Goal: Check status: Check status

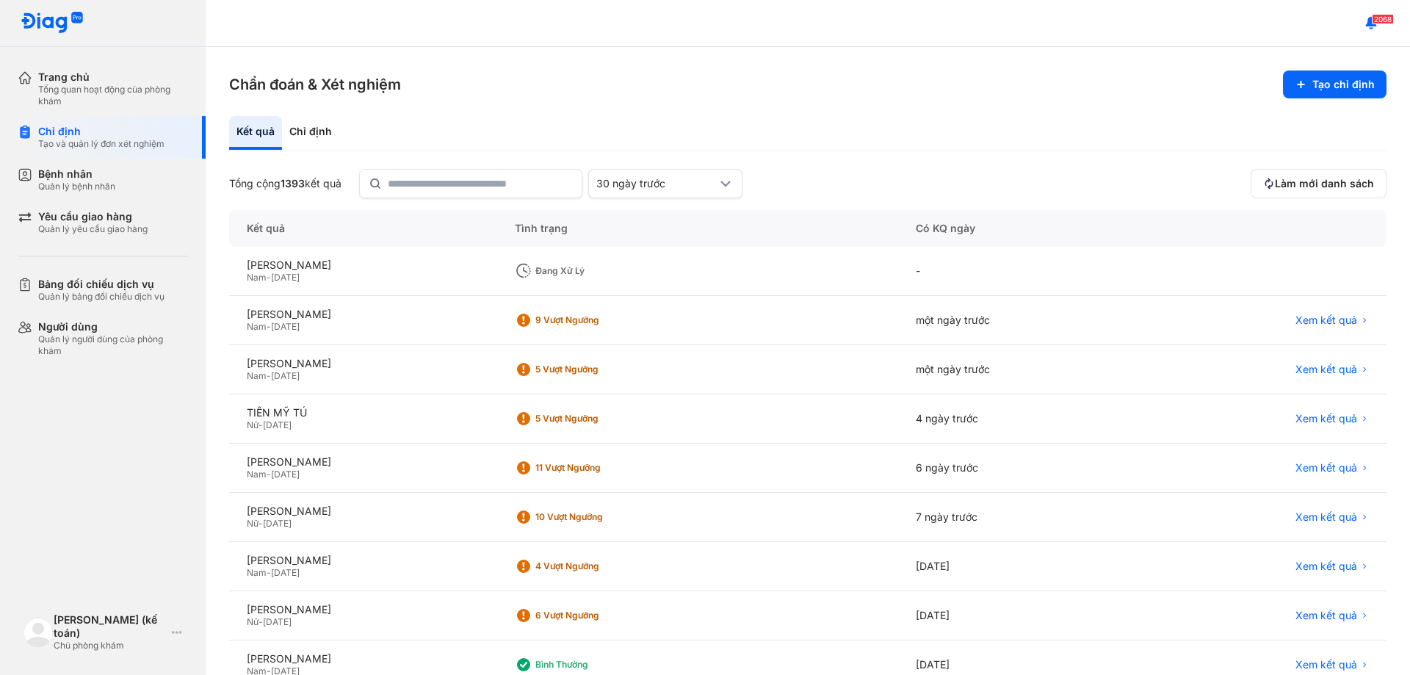
click at [300, 273] on span "[DATE]" at bounding box center [285, 277] width 29 height 11
click at [151, 384] on div "Trang chủ Tổng quan hoạt động của phòng khám Chỉ định Tạo và quản lý đơn xét ng…" at bounding box center [103, 337] width 206 height 675
click at [265, 276] on span "Nam" at bounding box center [257, 277] width 20 height 11
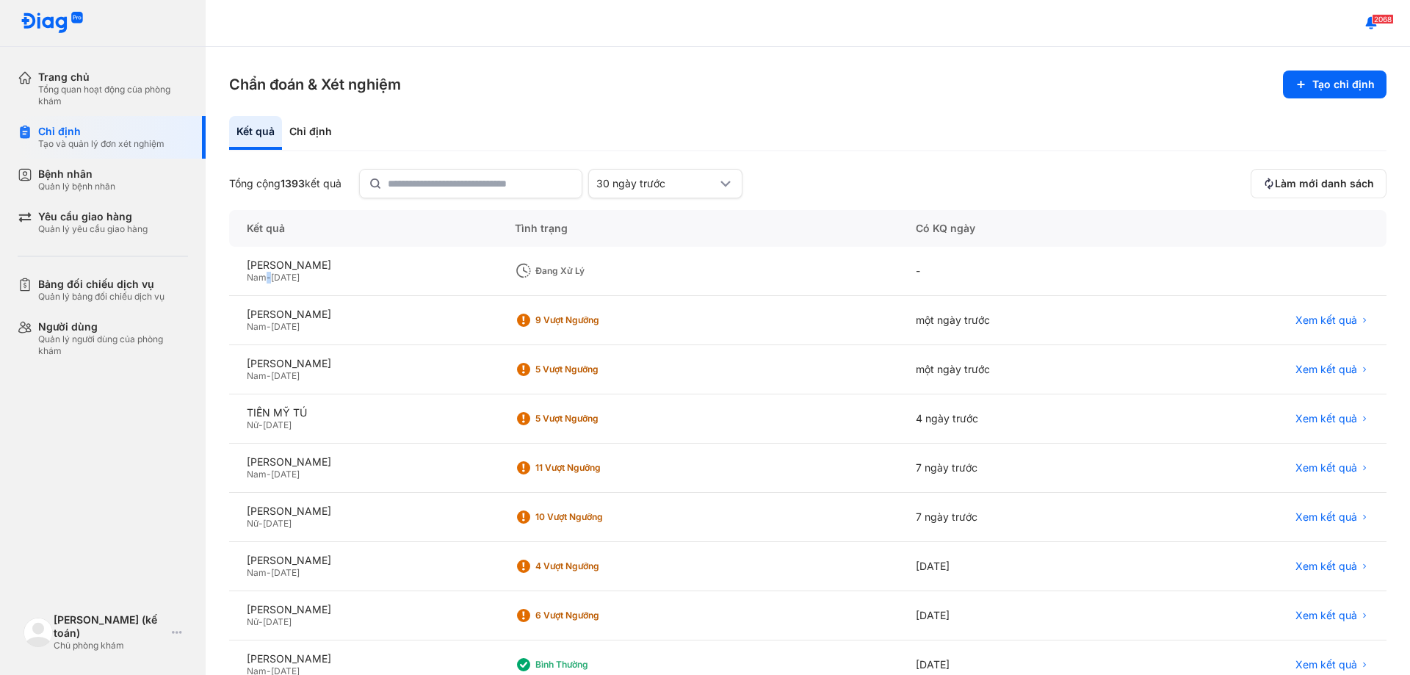
click at [265, 276] on span "Nam" at bounding box center [257, 277] width 20 height 11
click at [223, 291] on div "Chẩn đoán & Xét nghiệm Tạo chỉ định Kết quả Chỉ định Tổng cộng 1393 kết quả 30 …" at bounding box center [808, 361] width 1205 height 628
drag, startPoint x: 245, startPoint y: 265, endPoint x: 373, endPoint y: 278, distance: 128.5
click at [373, 278] on div "NGUYỄN VĂN HẬU Nam - 16/10/1973" at bounding box center [363, 271] width 268 height 49
click at [184, 461] on div "Trang chủ Tổng quan hoạt động của phòng khám Chỉ định Tạo và quản lý đơn xét ng…" at bounding box center [103, 337] width 206 height 675
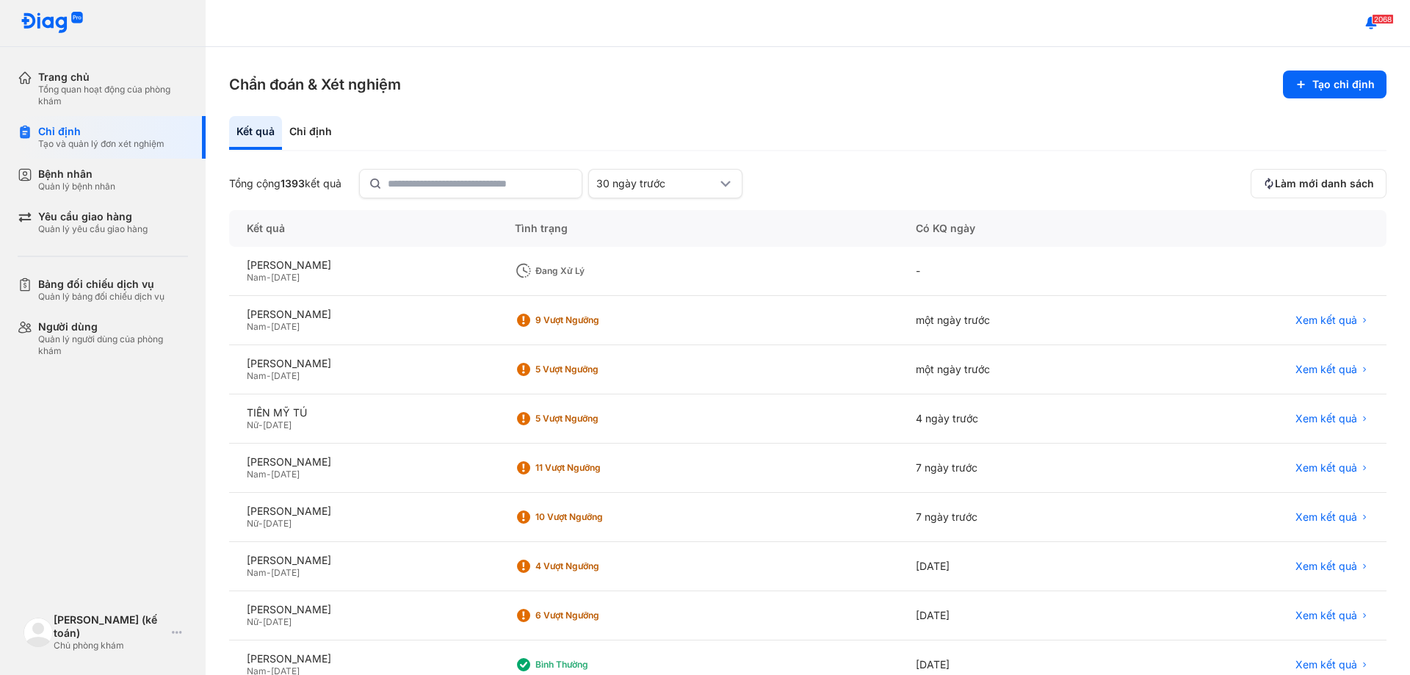
drag, startPoint x: 240, startPoint y: 264, endPoint x: 233, endPoint y: 258, distance: 9.4
click at [233, 258] on div "NGUYỄN VĂN HẬU Nam - 16/10/1973" at bounding box center [363, 271] width 268 height 49
click at [230, 272] on div "NGUYỄN VĂN HẬU Nam - 16/10/1973" at bounding box center [363, 271] width 268 height 49
click at [319, 271] on div "[PERSON_NAME]" at bounding box center [363, 265] width 233 height 13
click at [314, 267] on div "[PERSON_NAME]" at bounding box center [363, 265] width 233 height 13
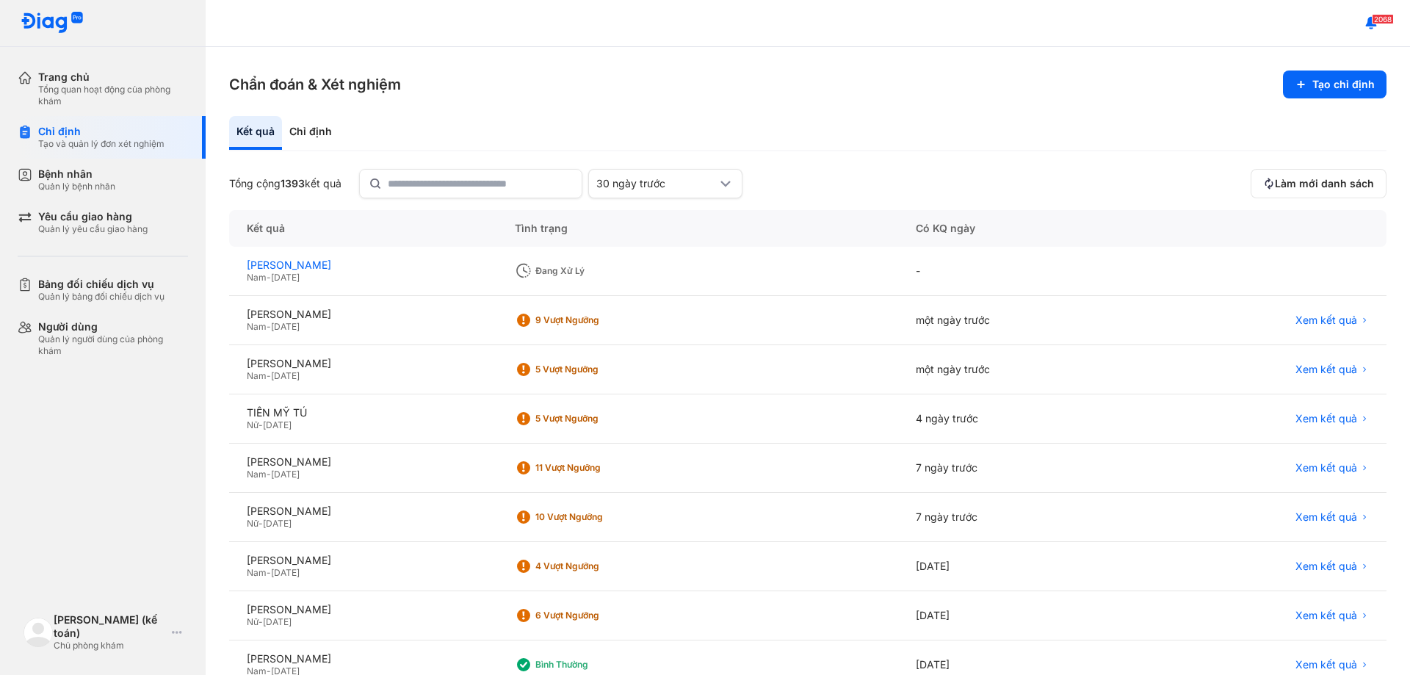
click at [325, 264] on div "[PERSON_NAME]" at bounding box center [363, 265] width 233 height 13
